Goal: Navigation & Orientation: Find specific page/section

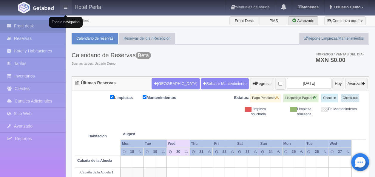
click at [65, 10] on link at bounding box center [66, 7] width 12 height 14
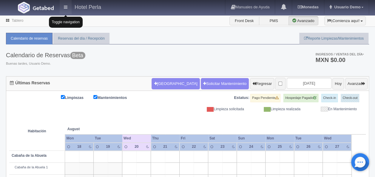
click at [65, 10] on link at bounding box center [66, 7] width 12 height 14
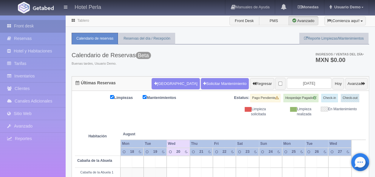
click at [93, 9] on h4 "Hotel Perla" at bounding box center [88, 6] width 27 height 7
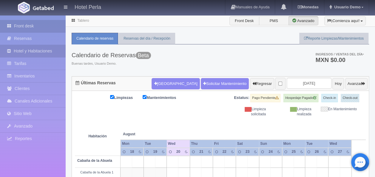
click at [48, 49] on link "Hotel y Habitaciones" at bounding box center [33, 51] width 66 height 12
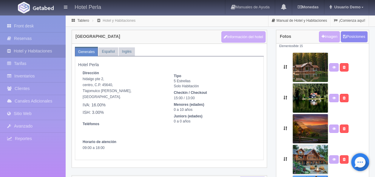
click at [96, 8] on h4 "Hotel Perla" at bounding box center [88, 6] width 27 height 7
click at [41, 8] on img at bounding box center [43, 8] width 21 height 4
